Goal: Task Accomplishment & Management: Manage account settings

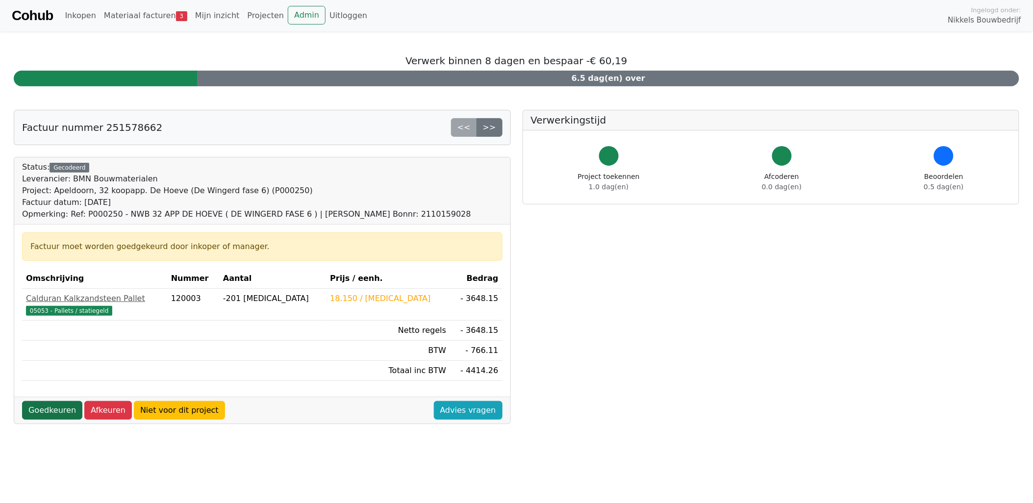
click at [48, 410] on link "Goedkeuren" at bounding box center [52, 410] width 60 height 19
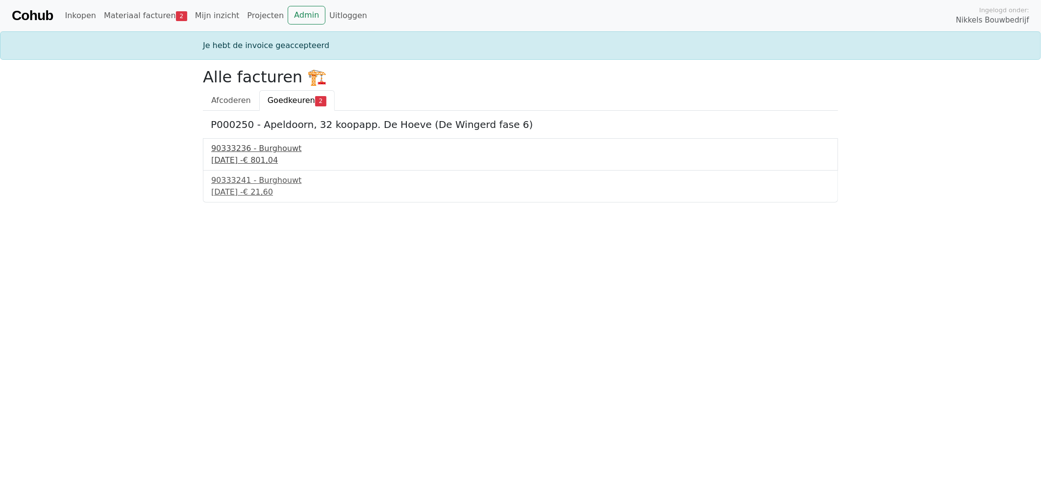
click at [281, 149] on div "90333236 - Burghouwt" at bounding box center [520, 149] width 619 height 12
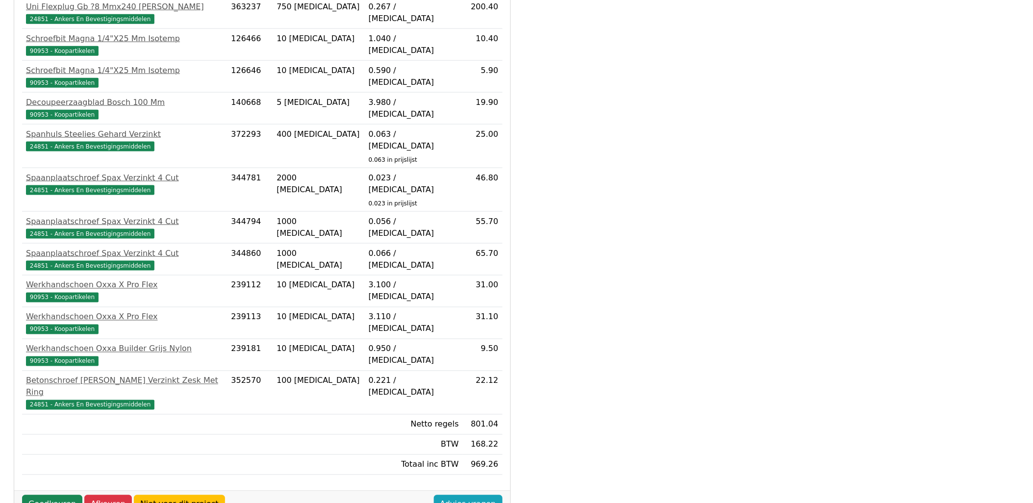
scroll to position [383, 0]
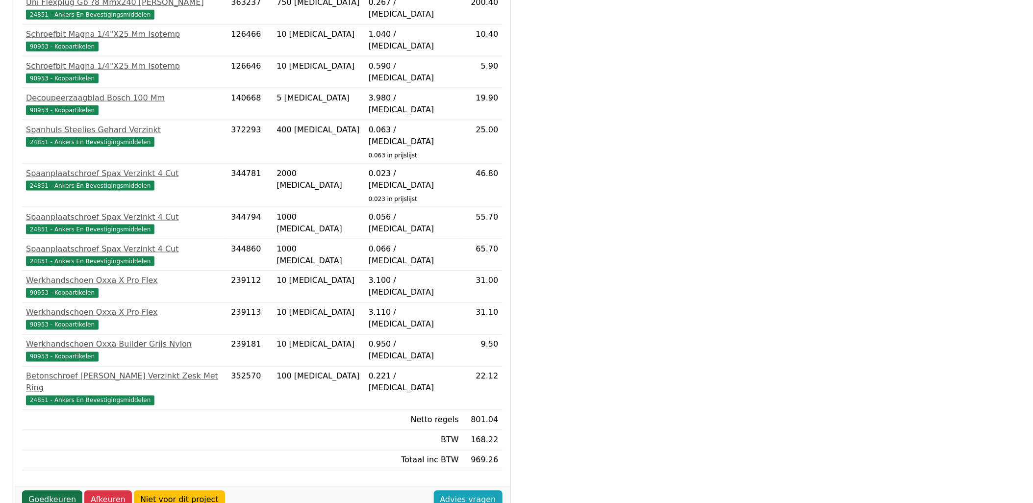
click at [52, 491] on link "Goedkeuren" at bounding box center [52, 500] width 60 height 19
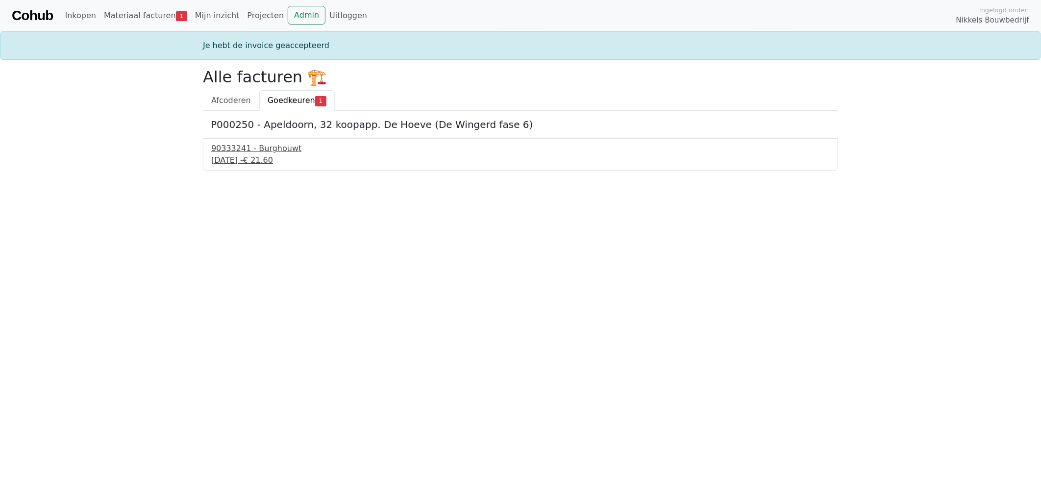
click at [263, 146] on div "90333241 - Burghouwt" at bounding box center [520, 149] width 619 height 12
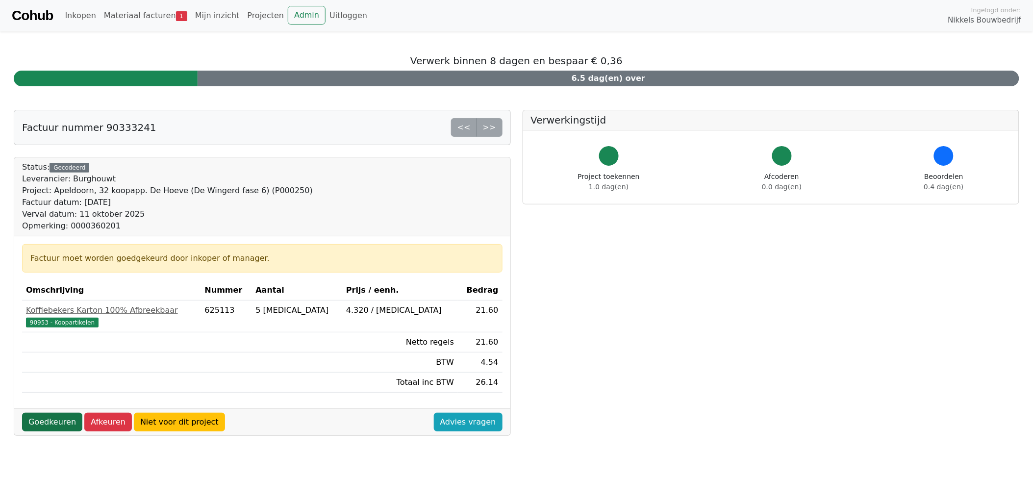
click at [50, 421] on link "Goedkeuren" at bounding box center [52, 422] width 60 height 19
